Goal: Information Seeking & Learning: Learn about a topic

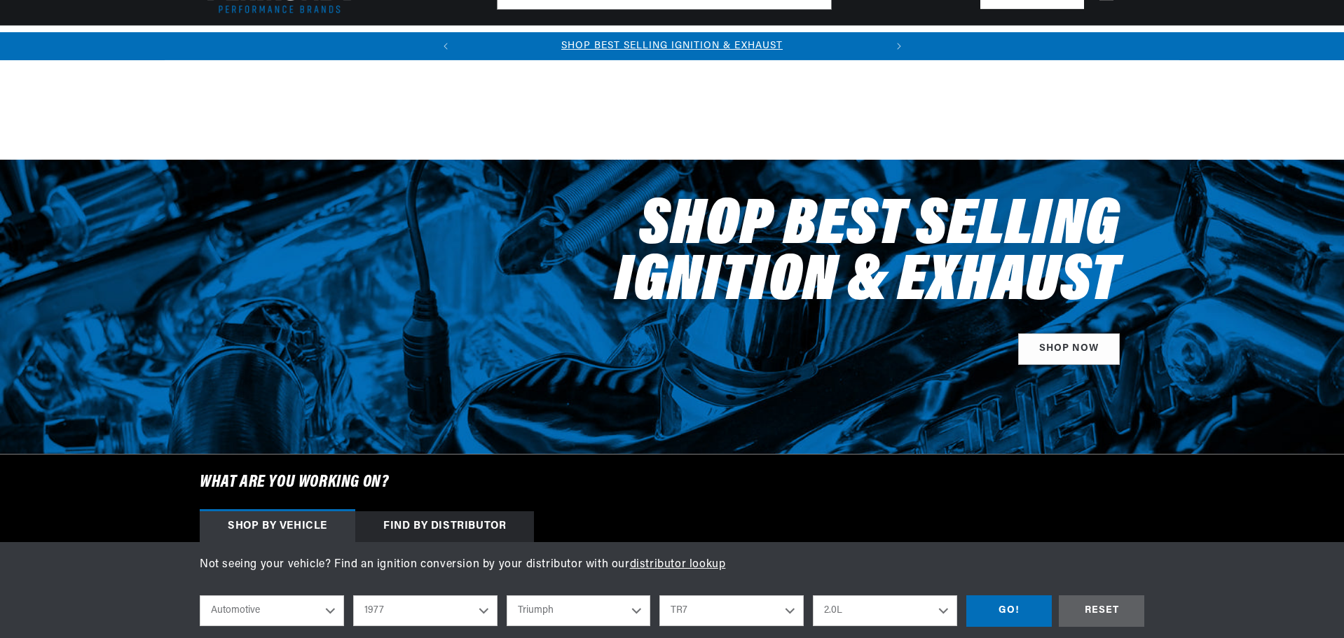
select select "1977"
select select "Triumph"
select select "TR7"
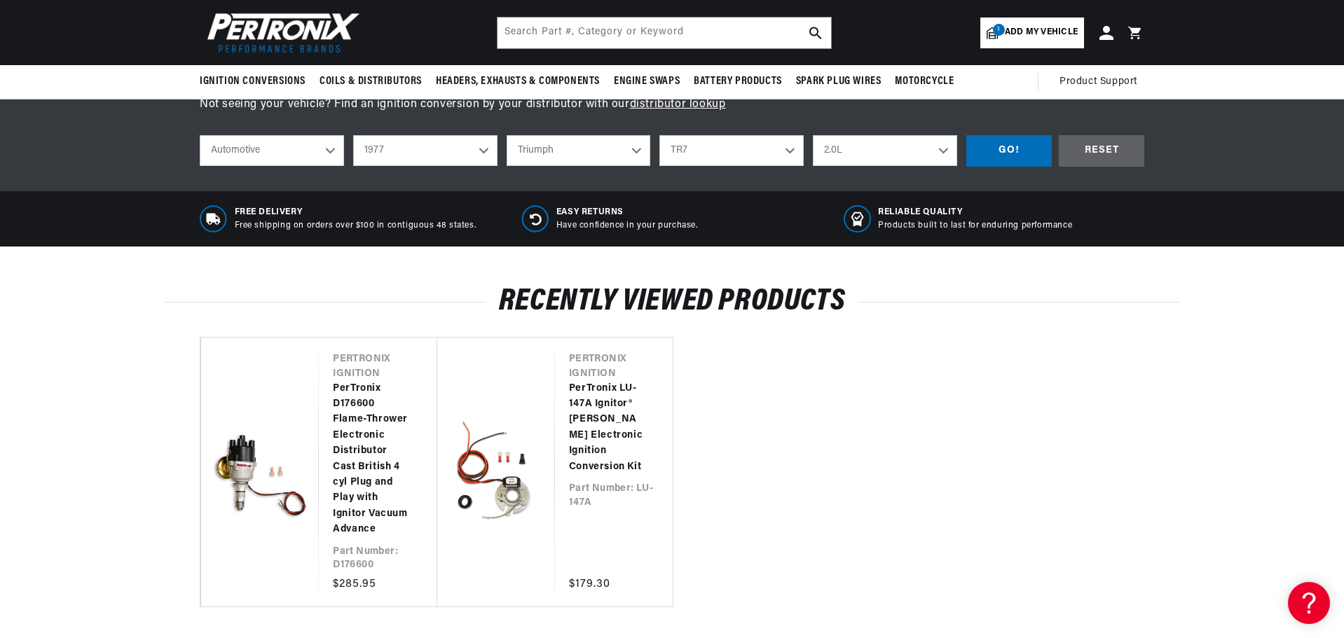
scroll to position [280, 0]
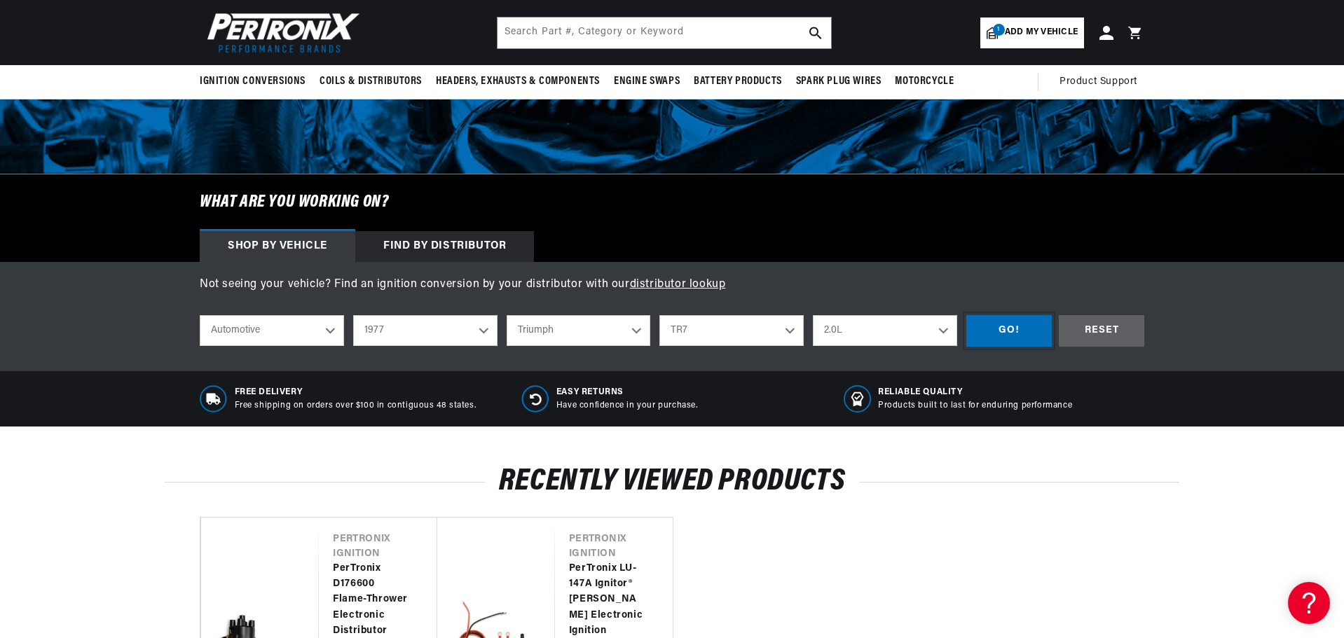
click at [1010, 324] on div "GO!" at bounding box center [1008, 331] width 85 height 32
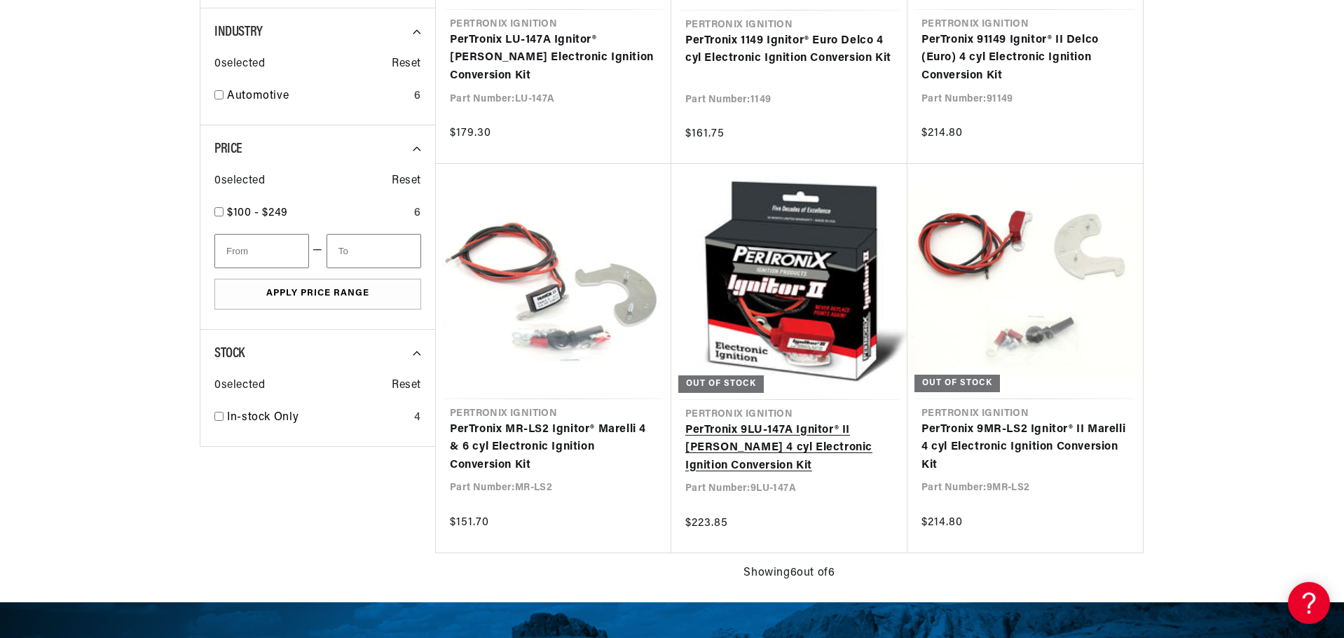
scroll to position [0, 425]
click at [749, 433] on link "PerTronix 9LU-147A Ignitor® II Lucas 4 cyl Electronic Ignition Conversion Kit" at bounding box center [789, 449] width 208 height 54
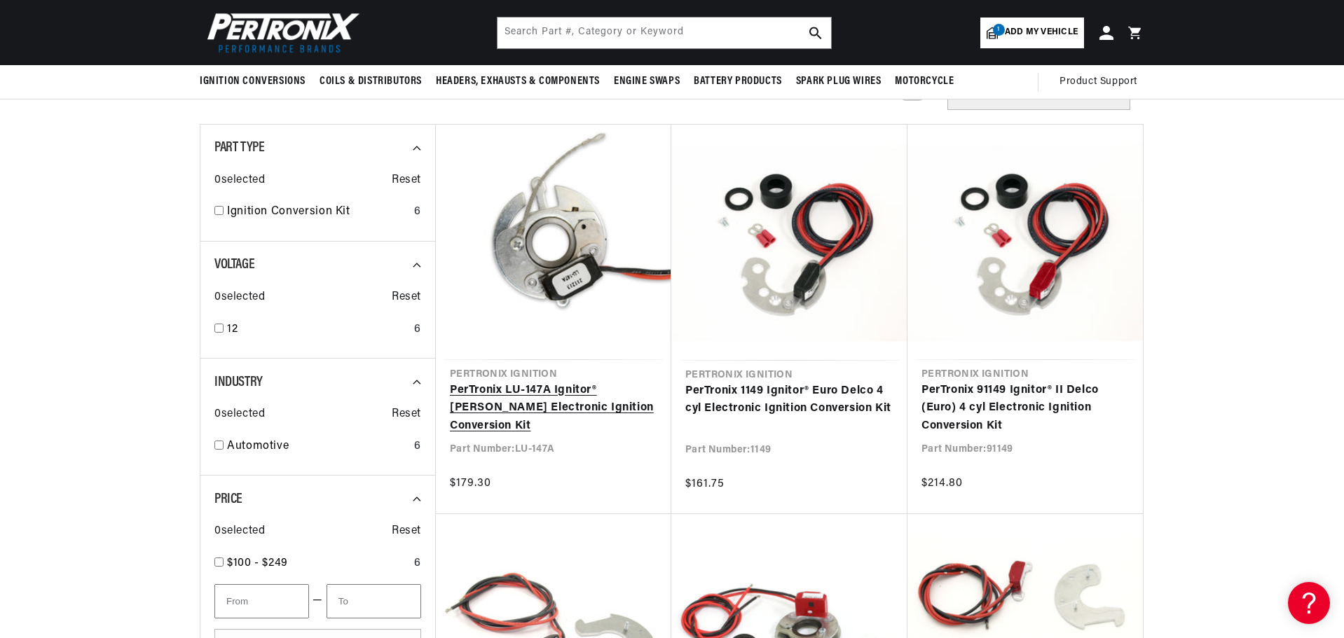
scroll to position [0, 425]
click at [526, 385] on link "PerTronix LU-147A Ignitor® Lucas Electronic Ignition Conversion Kit" at bounding box center [553, 409] width 207 height 54
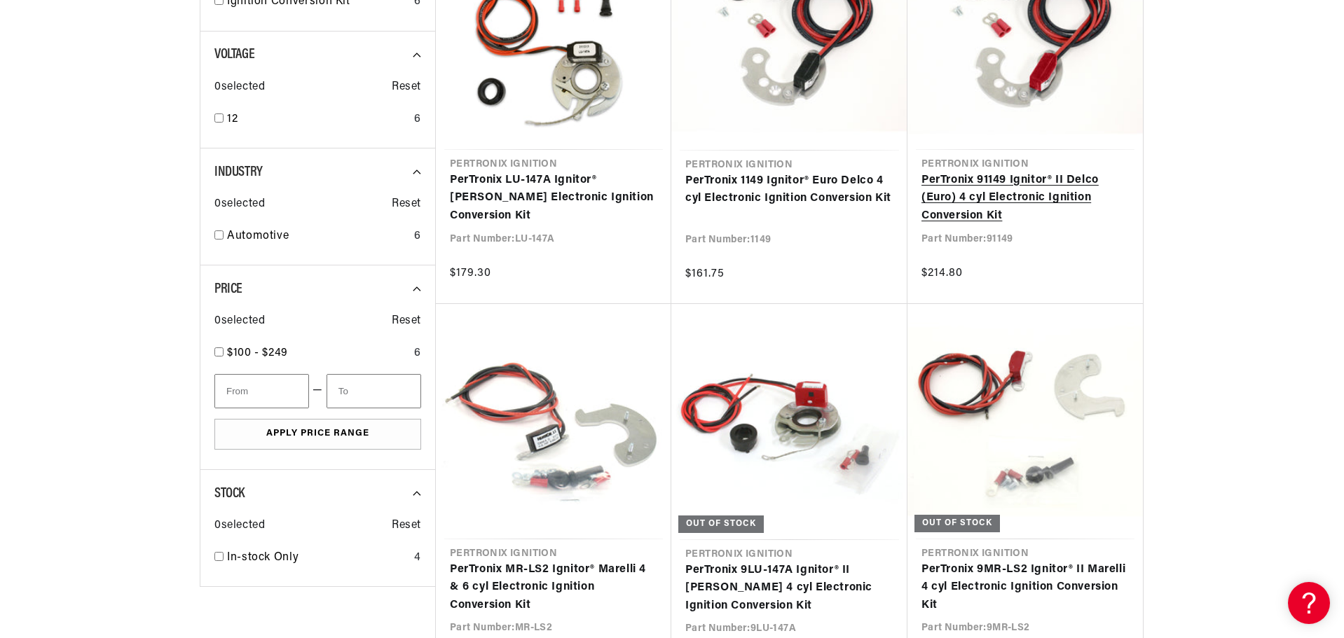
scroll to position [0, 425]
